Goal: Task Accomplishment & Management: Manage account settings

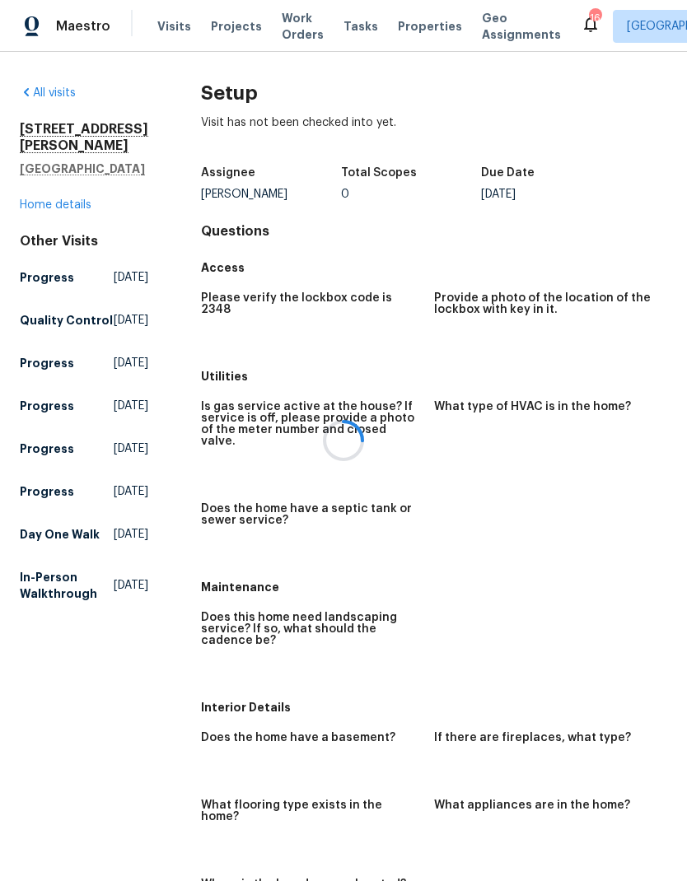
click at [165, 26] on div at bounding box center [343, 440] width 687 height 881
click at [169, 25] on span "Visits" at bounding box center [174, 26] width 34 height 16
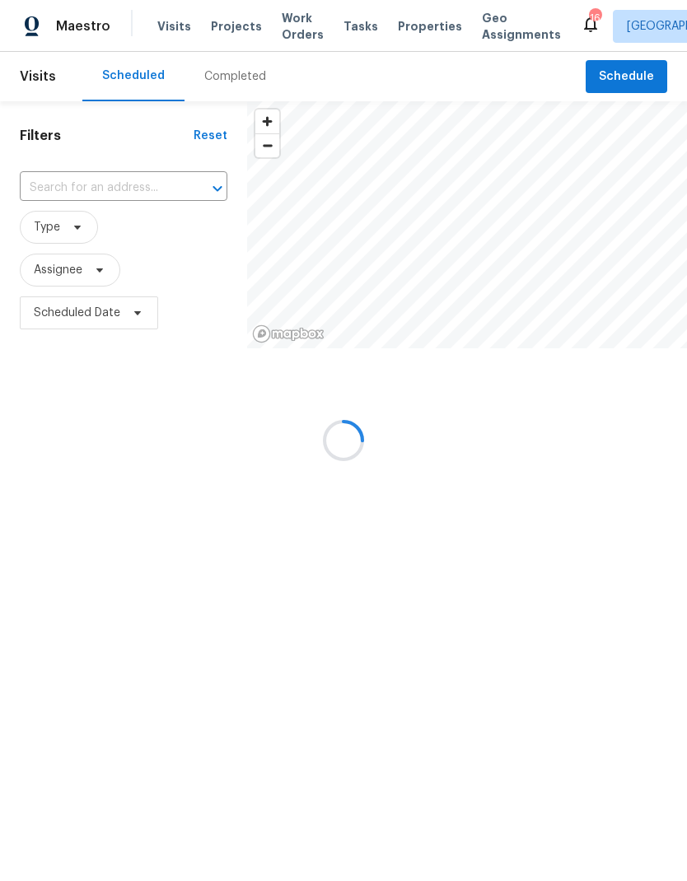
click at [169, 24] on div at bounding box center [343, 440] width 687 height 881
click at [157, 14] on div at bounding box center [343, 440] width 687 height 881
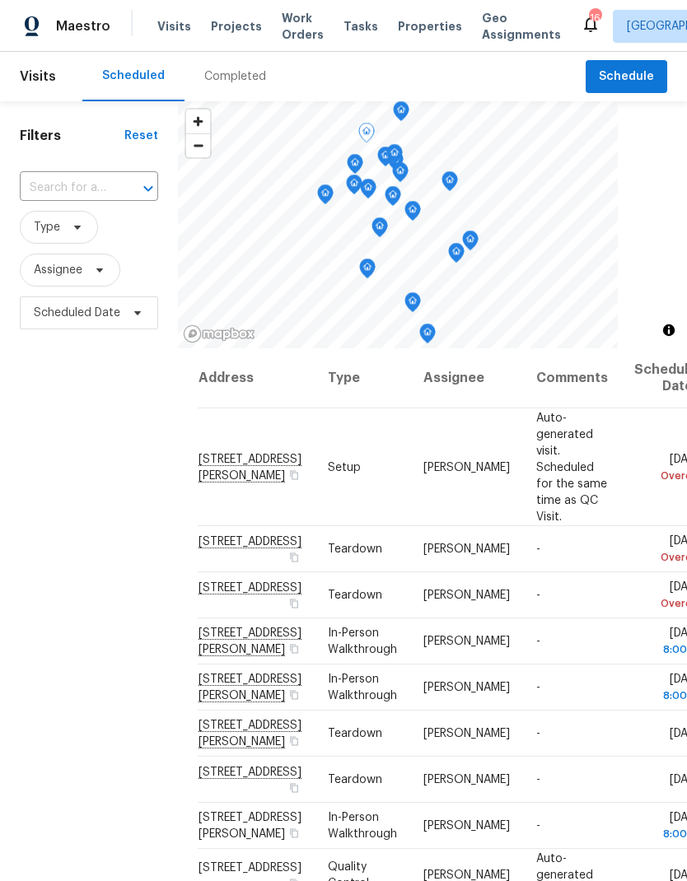
click at [0, 0] on icon at bounding box center [0, 0] width 0 height 0
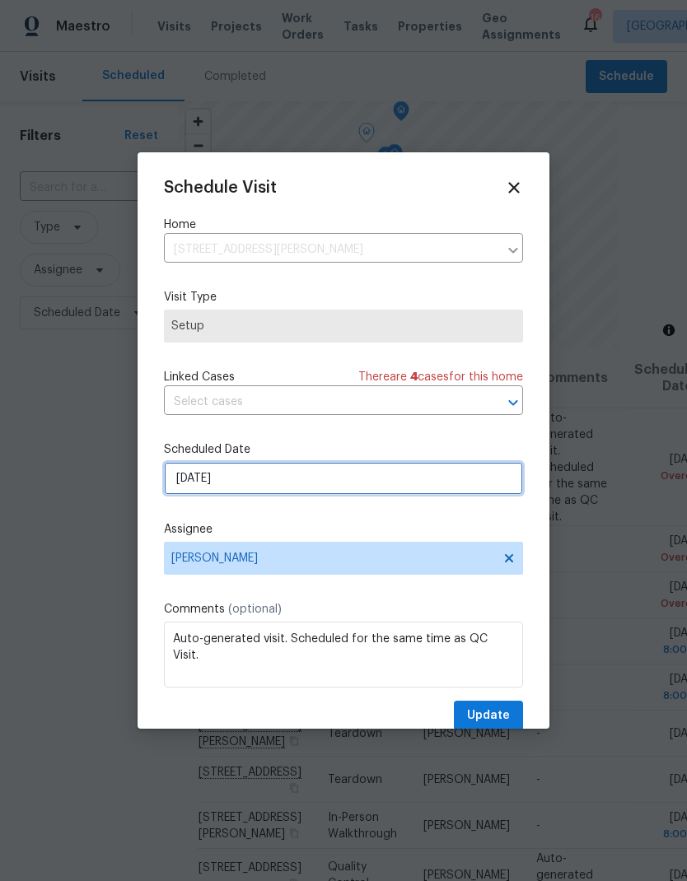
click at [228, 483] on input "[DATE]" at bounding box center [343, 478] width 359 height 33
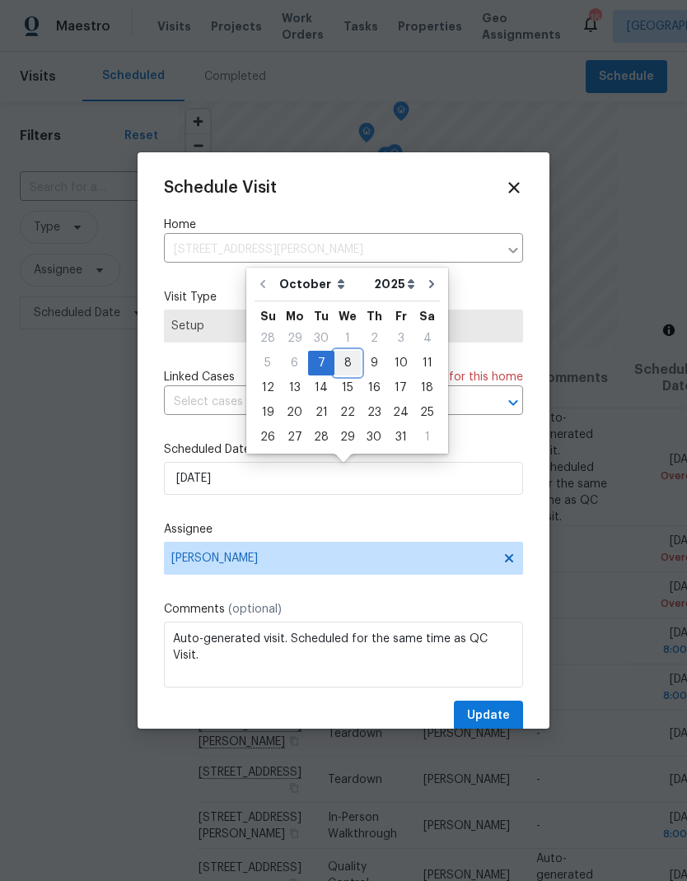
click at [339, 360] on div "8" at bounding box center [347, 363] width 26 height 23
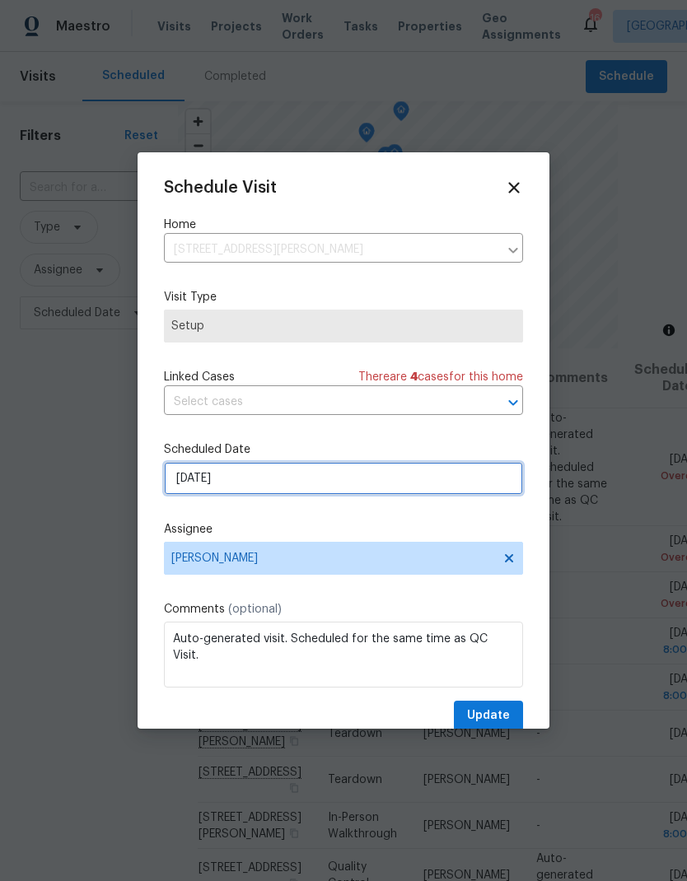
click at [197, 479] on input "[DATE]" at bounding box center [343, 478] width 359 height 33
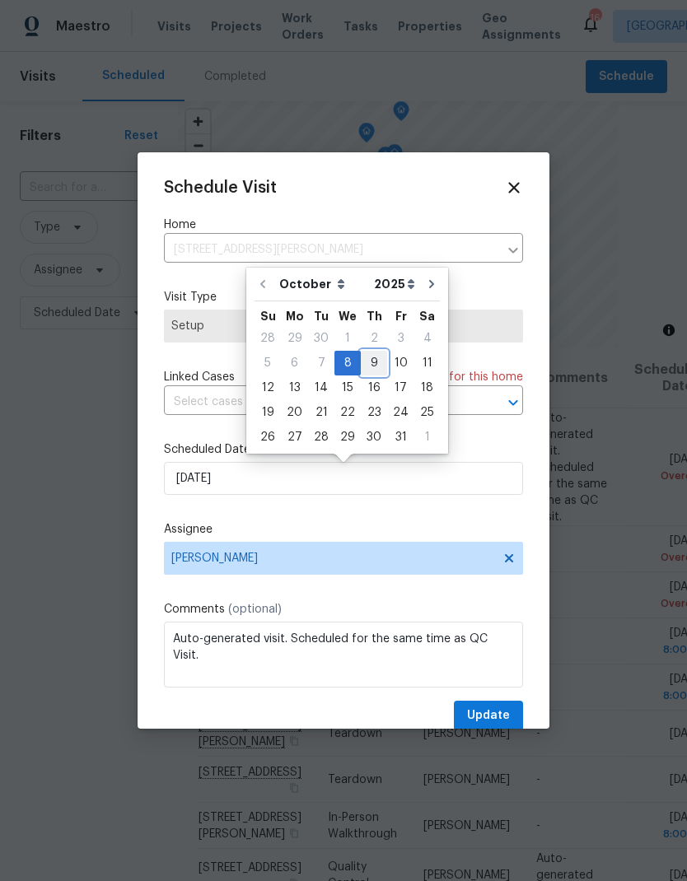
click at [362, 360] on div "9" at bounding box center [374, 363] width 26 height 23
type input "[DATE]"
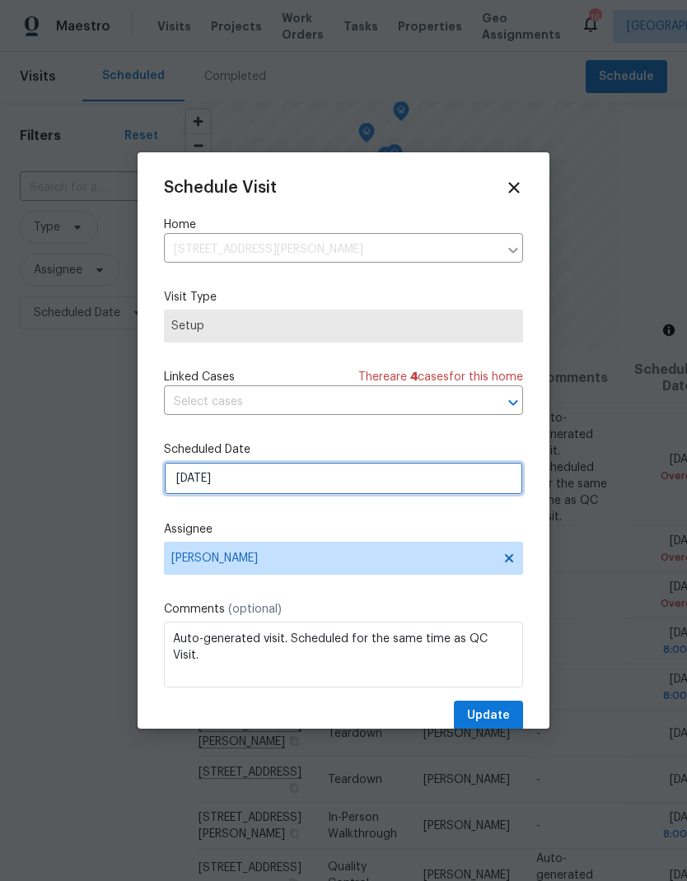
click at [181, 476] on input "[DATE]" at bounding box center [343, 478] width 359 height 33
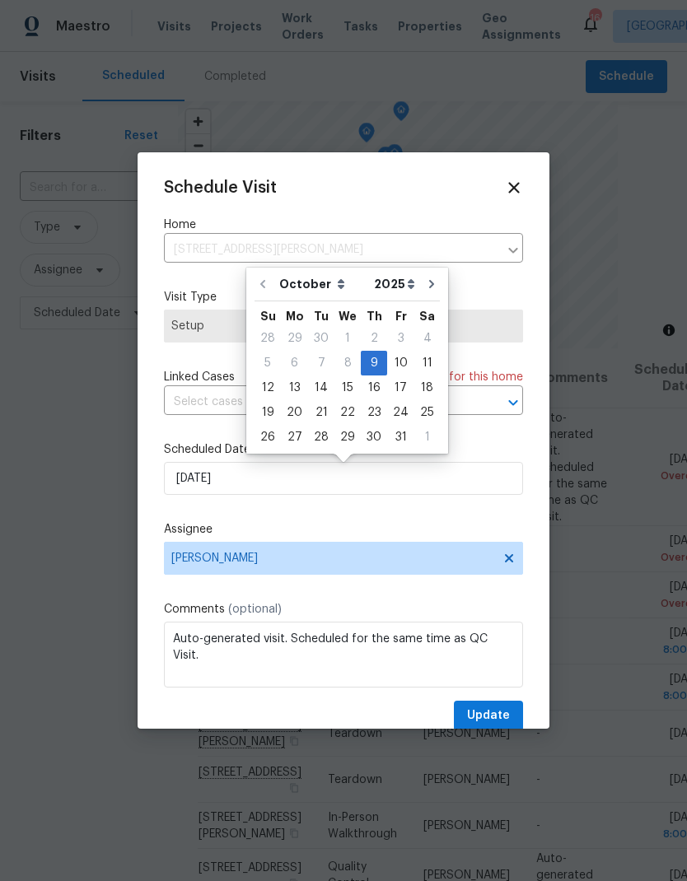
click at [126, 438] on div at bounding box center [343, 440] width 687 height 881
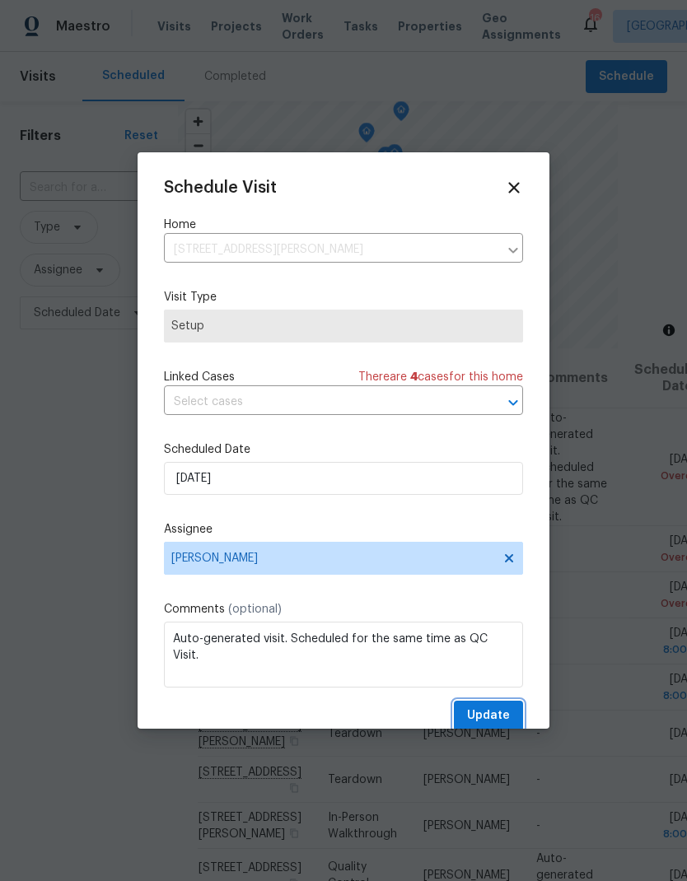
click at [493, 719] on span "Update" at bounding box center [488, 715] width 43 height 21
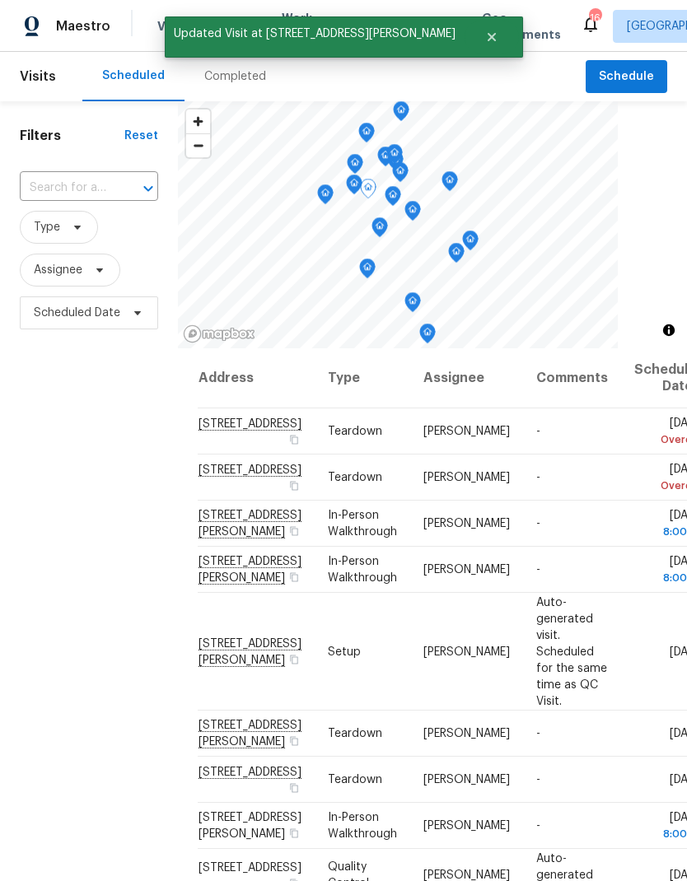
click at [0, 0] on icon at bounding box center [0, 0] width 0 height 0
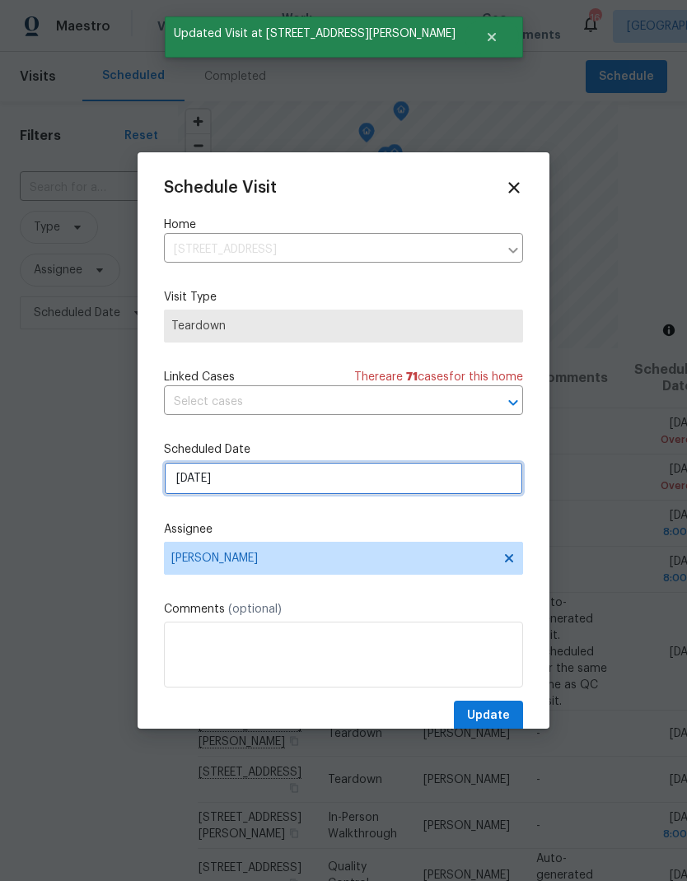
click at [204, 469] on input "[DATE]" at bounding box center [343, 478] width 359 height 33
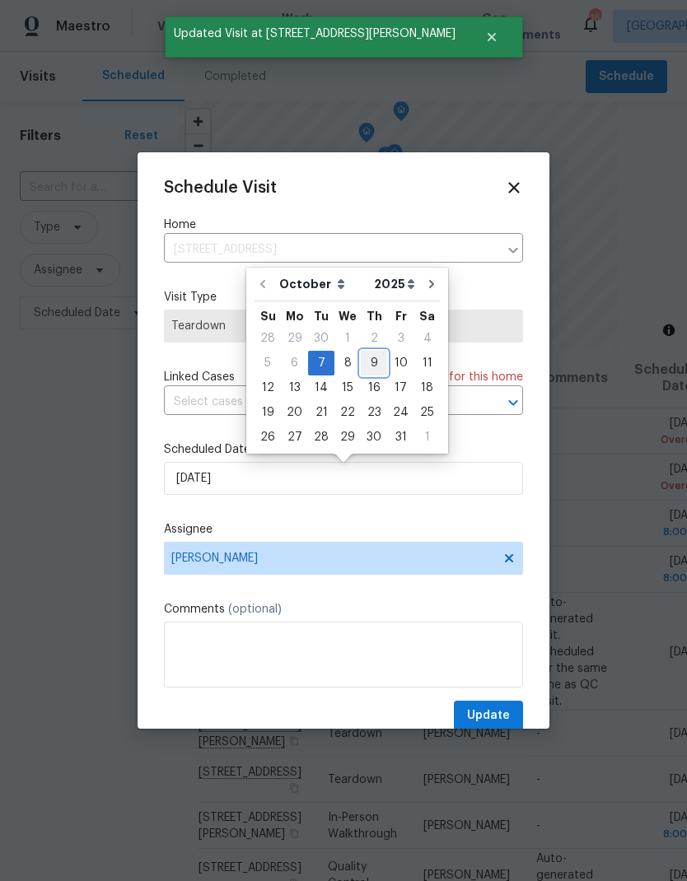
click at [365, 359] on div "9" at bounding box center [374, 363] width 26 height 23
type input "[DATE]"
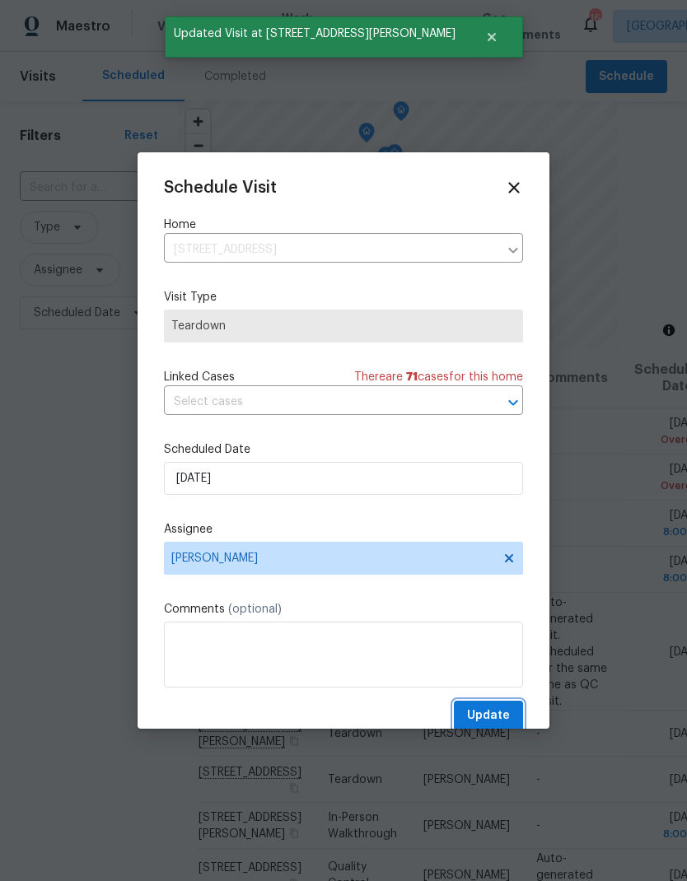
click at [510, 713] on button "Update" at bounding box center [488, 716] width 69 height 30
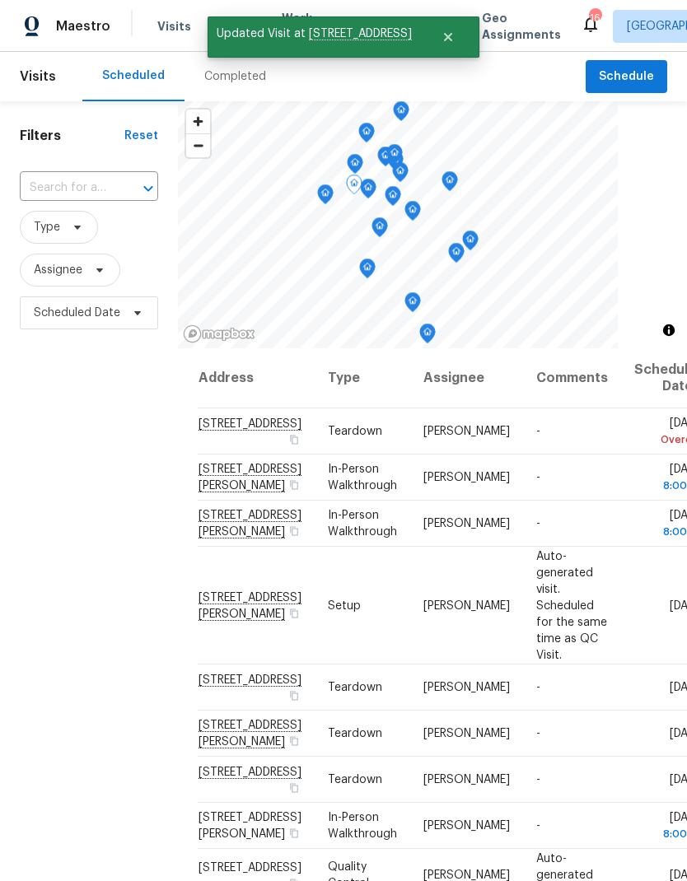
click at [0, 0] on icon at bounding box center [0, 0] width 0 height 0
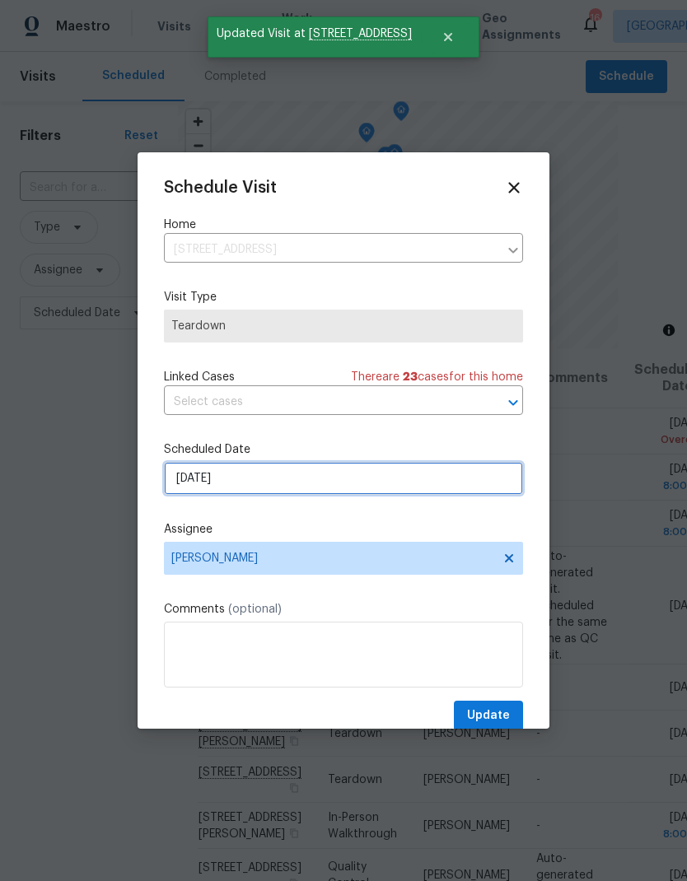
click at [214, 477] on input "[DATE]" at bounding box center [343, 478] width 359 height 33
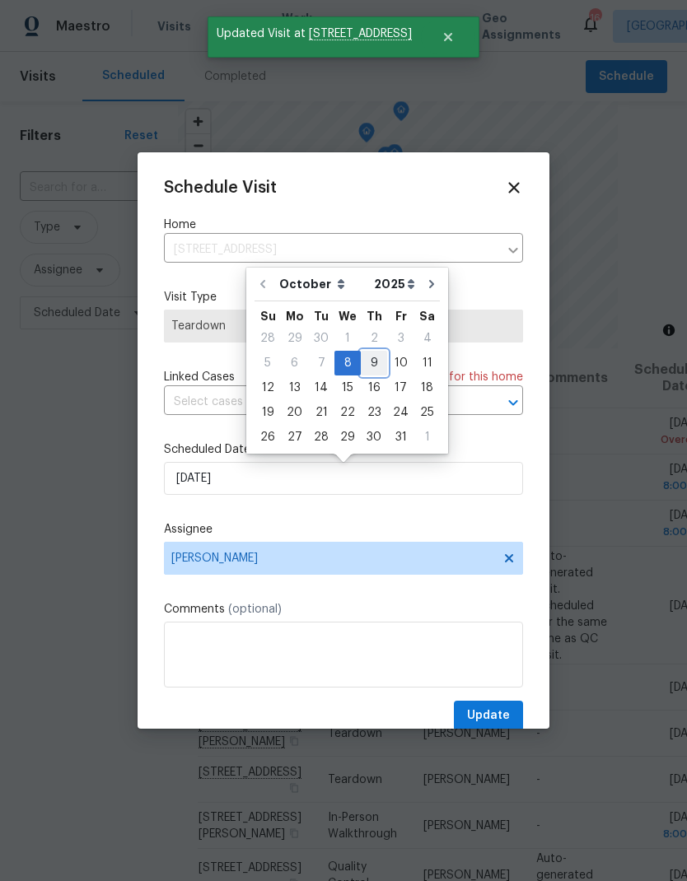
click at [366, 369] on div "9" at bounding box center [374, 363] width 26 height 23
type input "[DATE]"
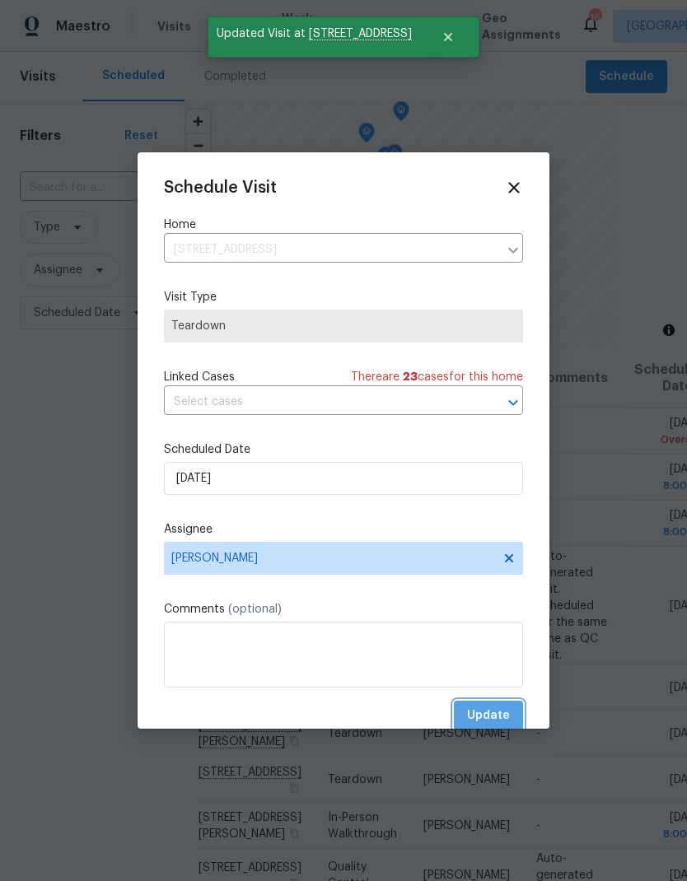
click at [511, 710] on button "Update" at bounding box center [488, 716] width 69 height 30
